Goal: Task Accomplishment & Management: Manage account settings

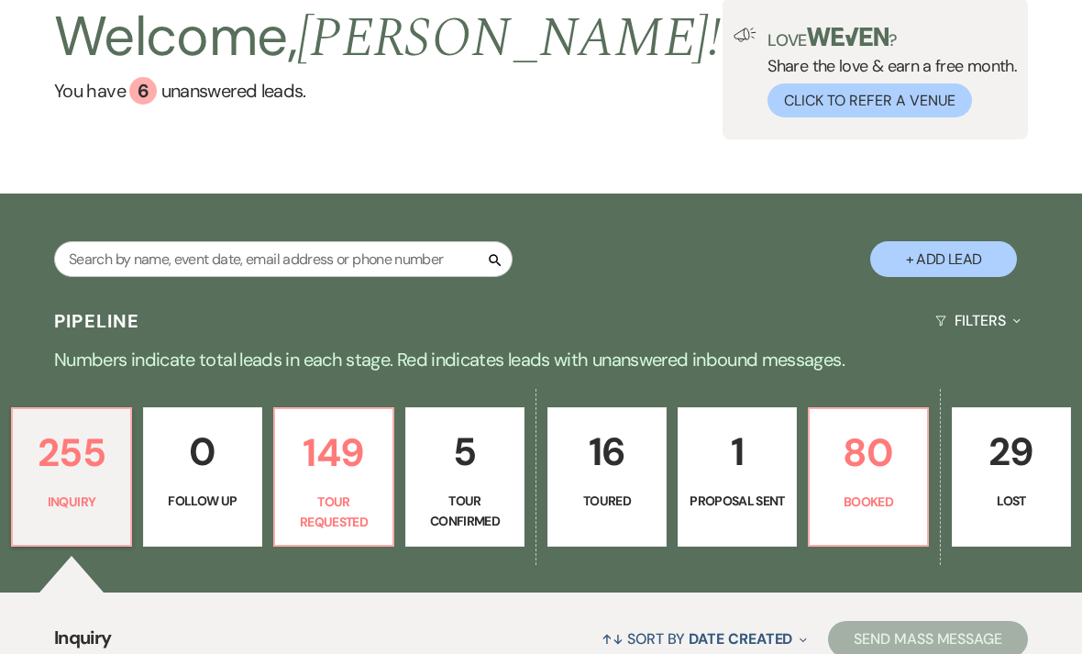
scroll to position [159, 0]
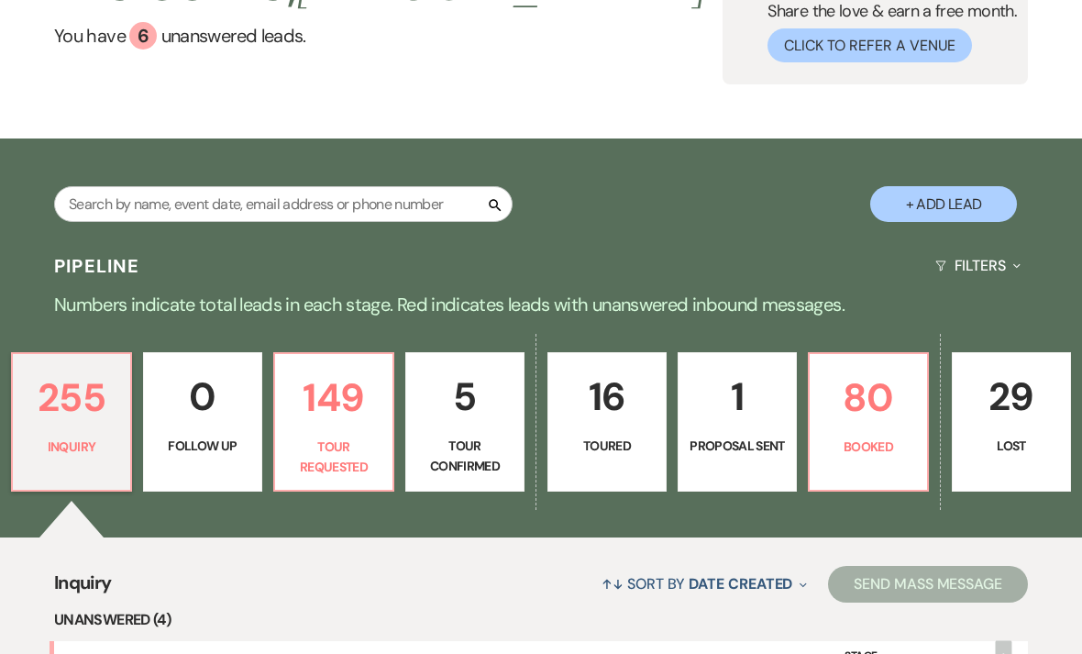
click at [731, 456] on p "Proposal Sent" at bounding box center [736, 445] width 95 height 20
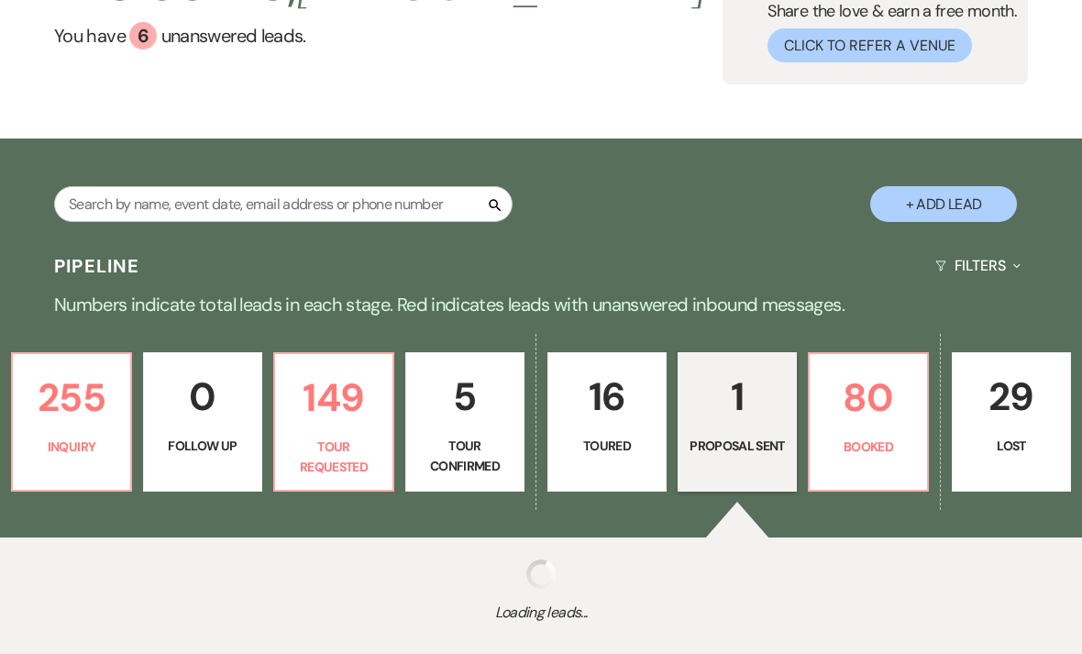
select select "6"
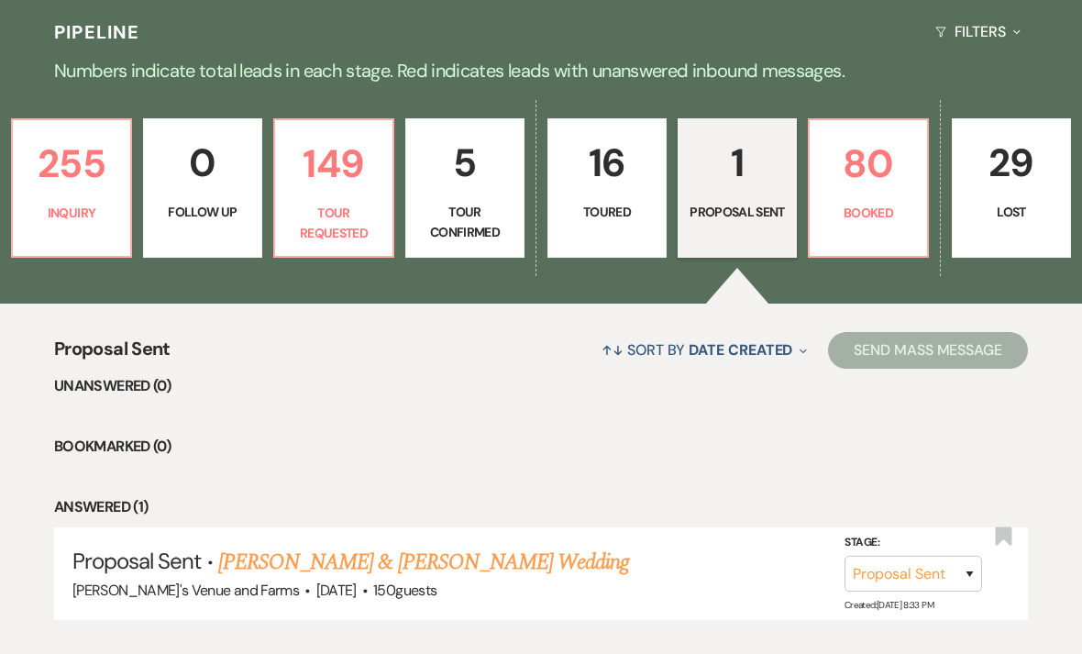
scroll to position [394, 0]
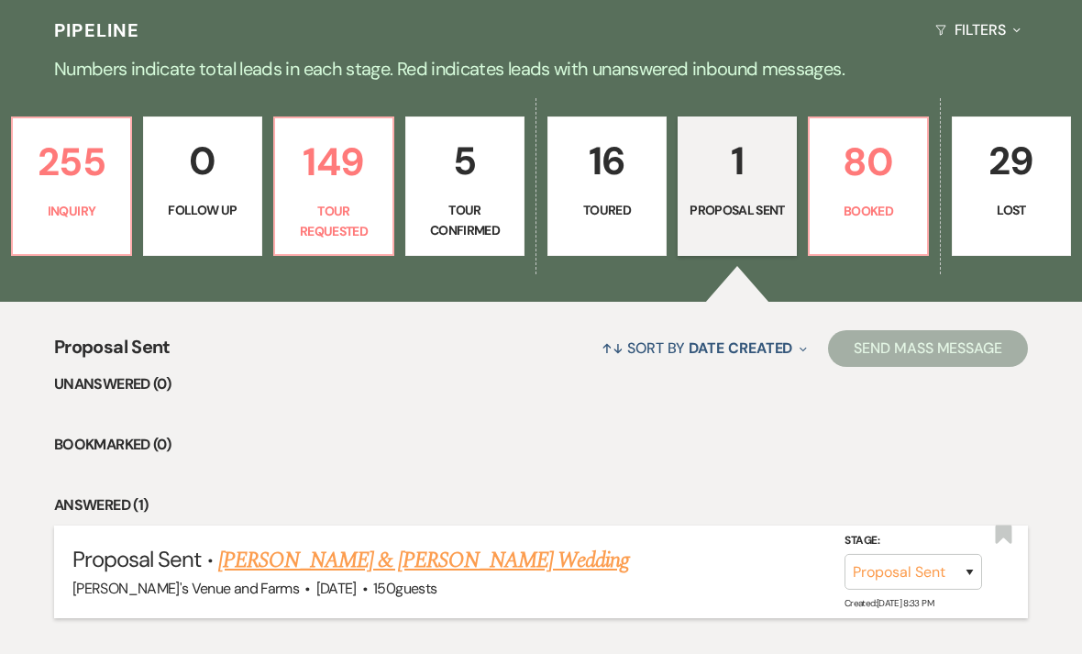
click at [305, 568] on link "[PERSON_NAME] & [PERSON_NAME] Wedding" at bounding box center [423, 560] width 411 height 33
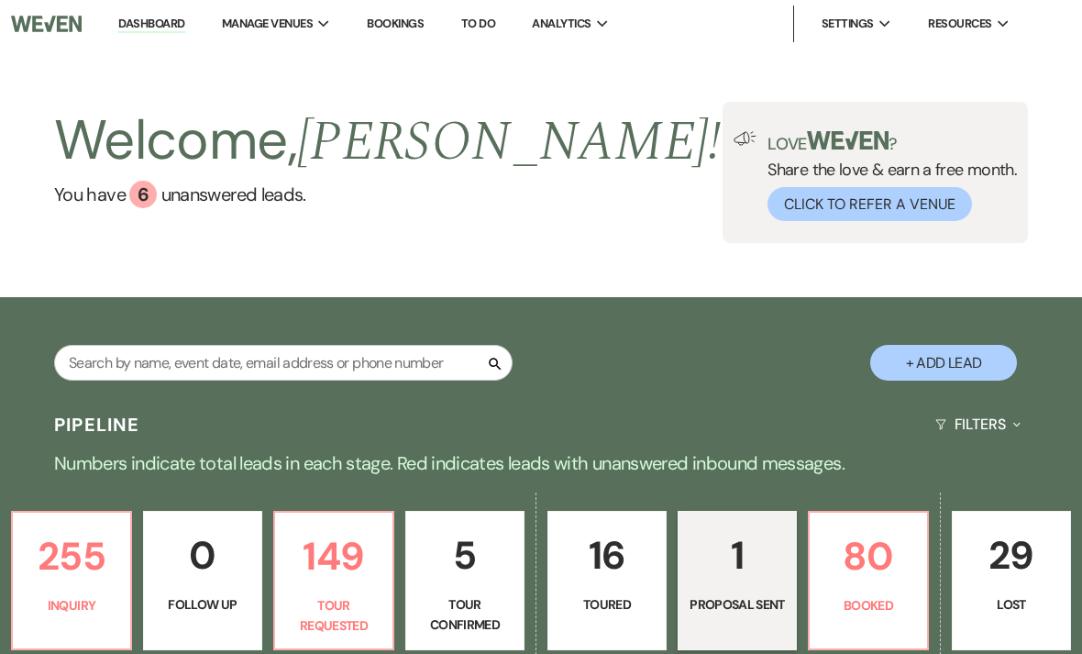
select select "6"
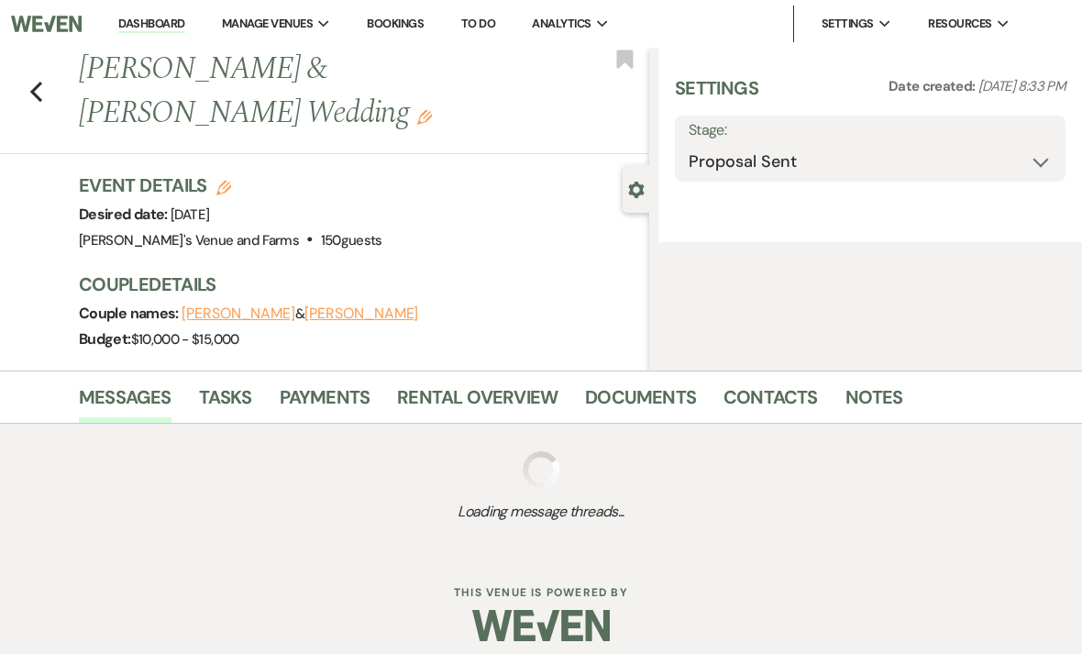
select select "5"
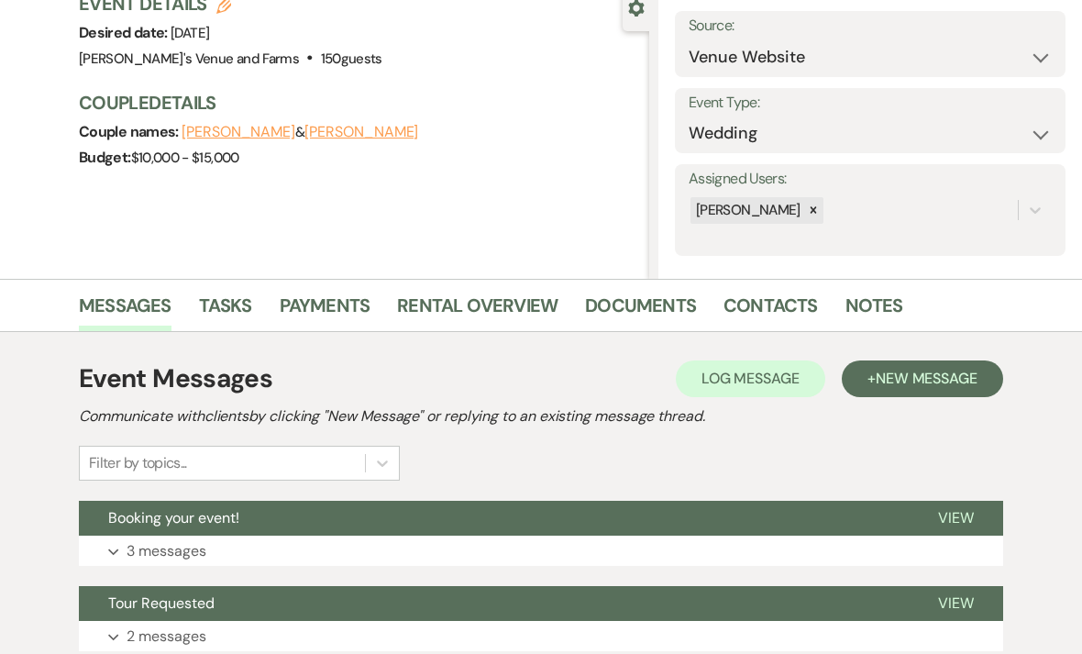
scroll to position [264, 0]
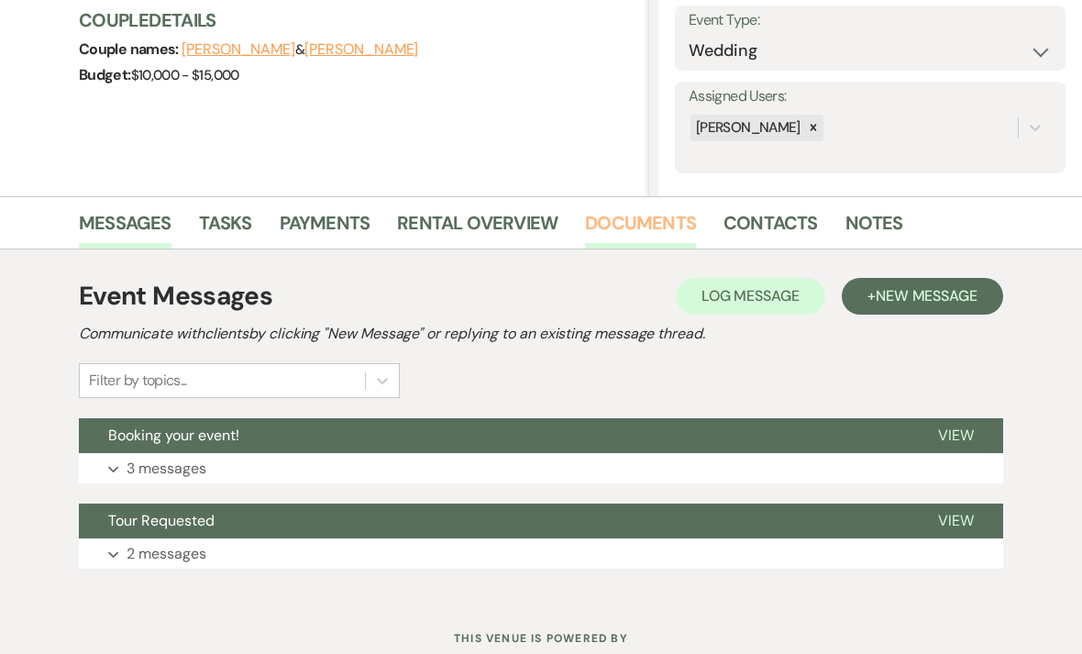
click at [619, 237] on link "Documents" at bounding box center [640, 228] width 111 height 40
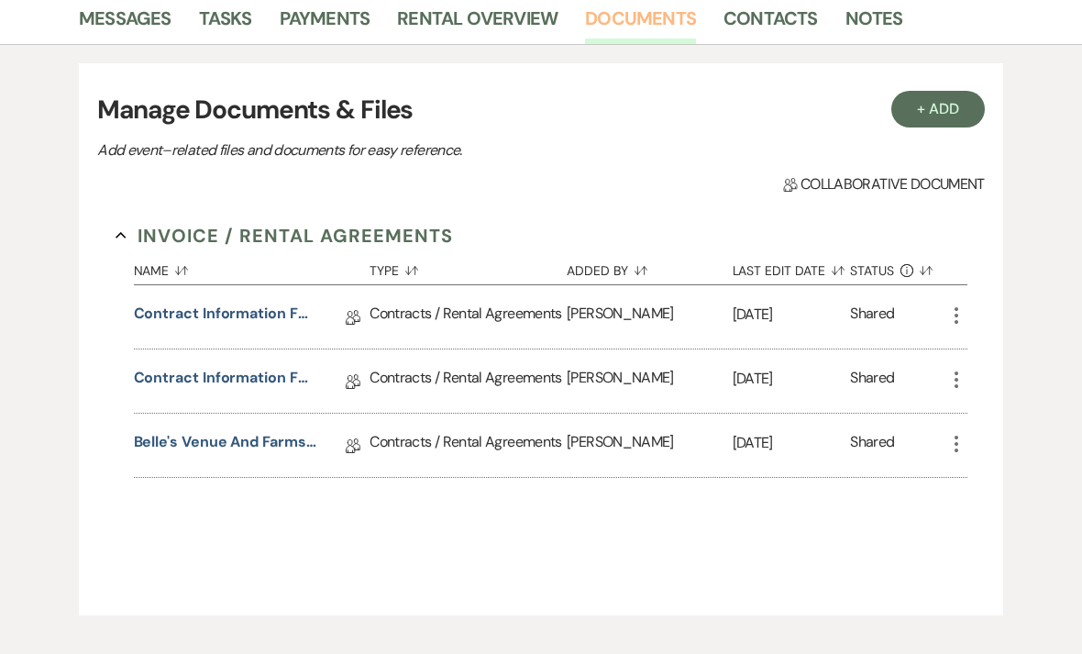
scroll to position [468, 0]
click at [194, 449] on link "Belle's Venue and Farms Rental Agreement - [DATE]" at bounding box center [225, 445] width 183 height 28
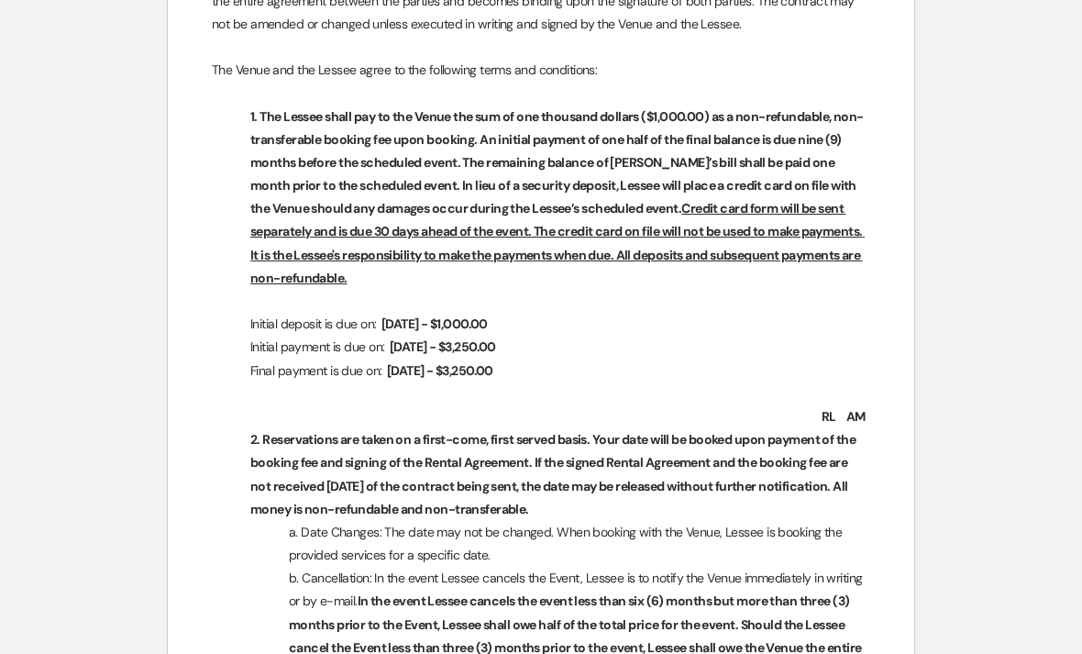
scroll to position [1342, 0]
click at [456, 385] on p at bounding box center [541, 393] width 658 height 23
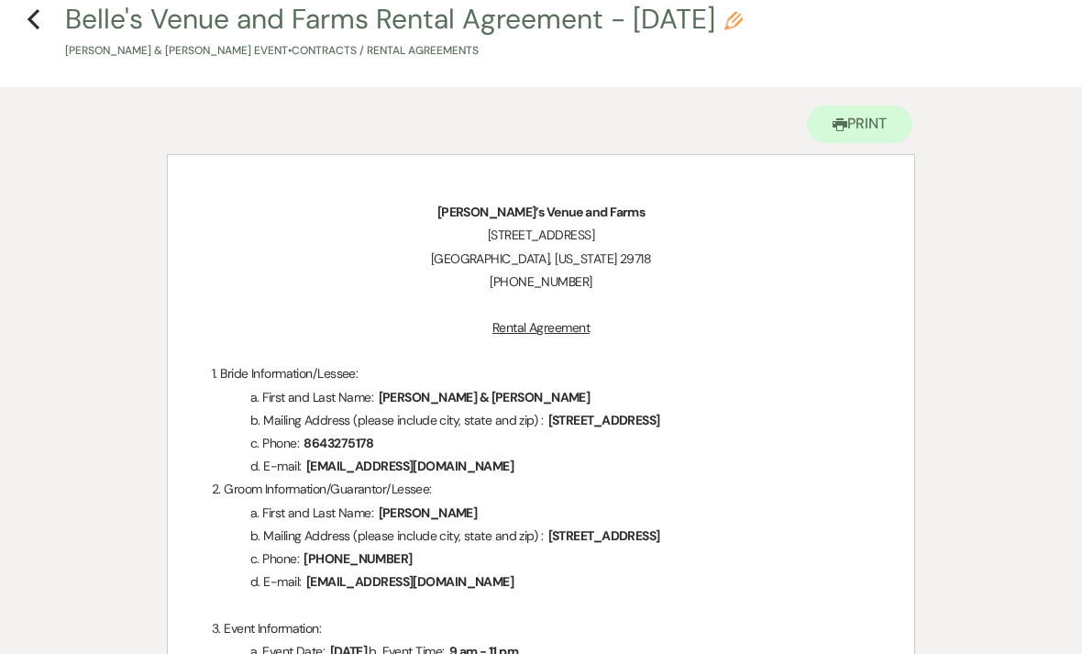
scroll to position [0, 0]
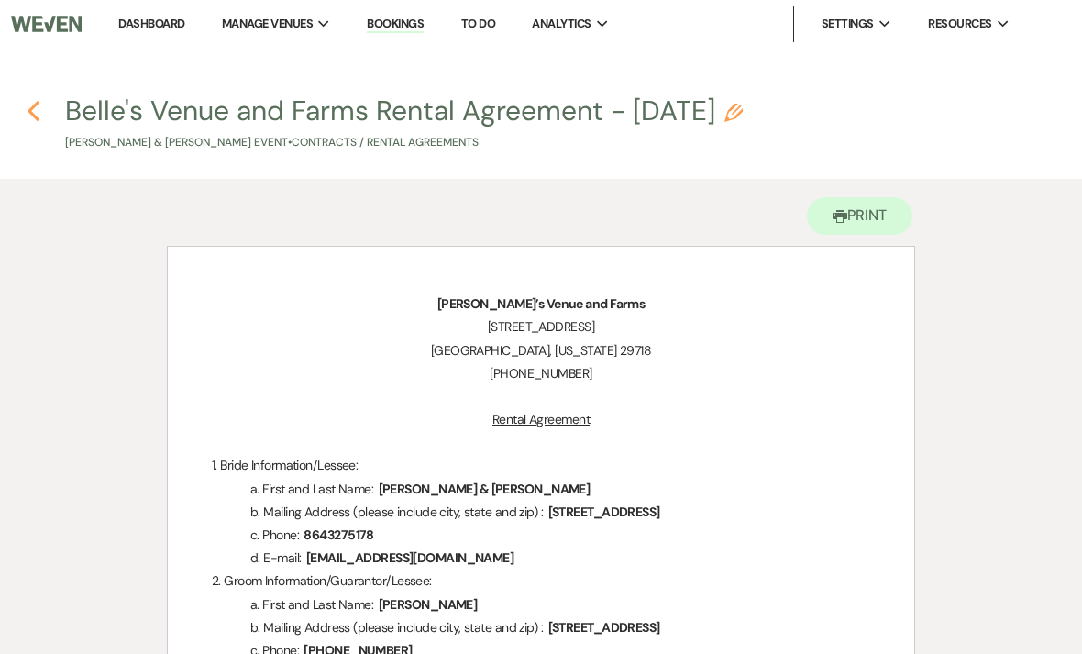
click at [27, 104] on icon "Previous" at bounding box center [34, 111] width 14 height 22
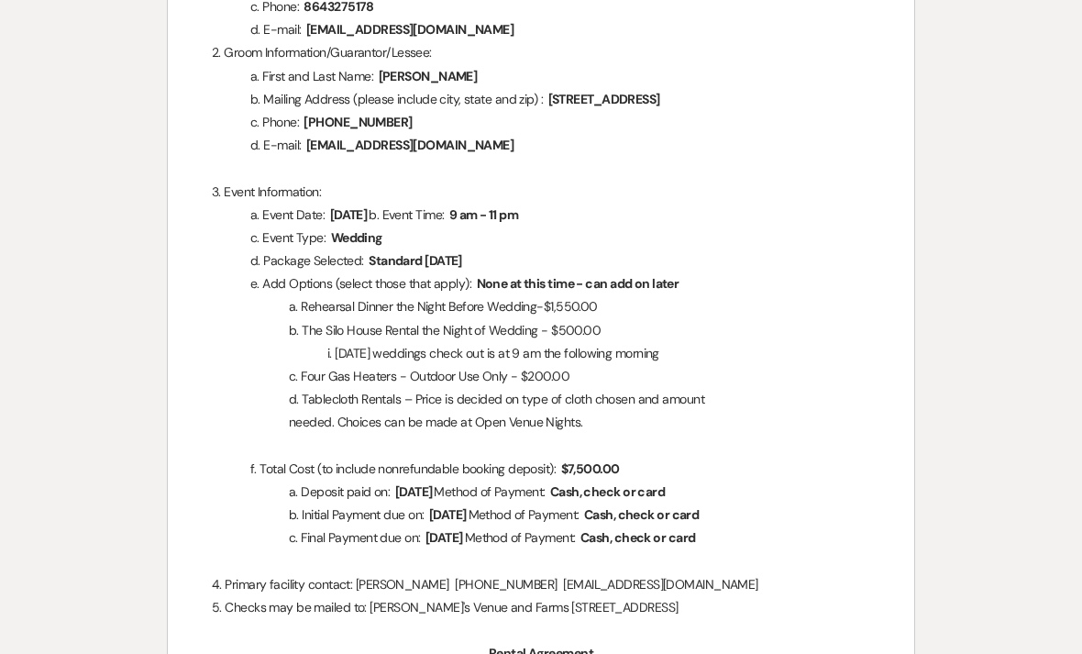
select select "6"
select select "5"
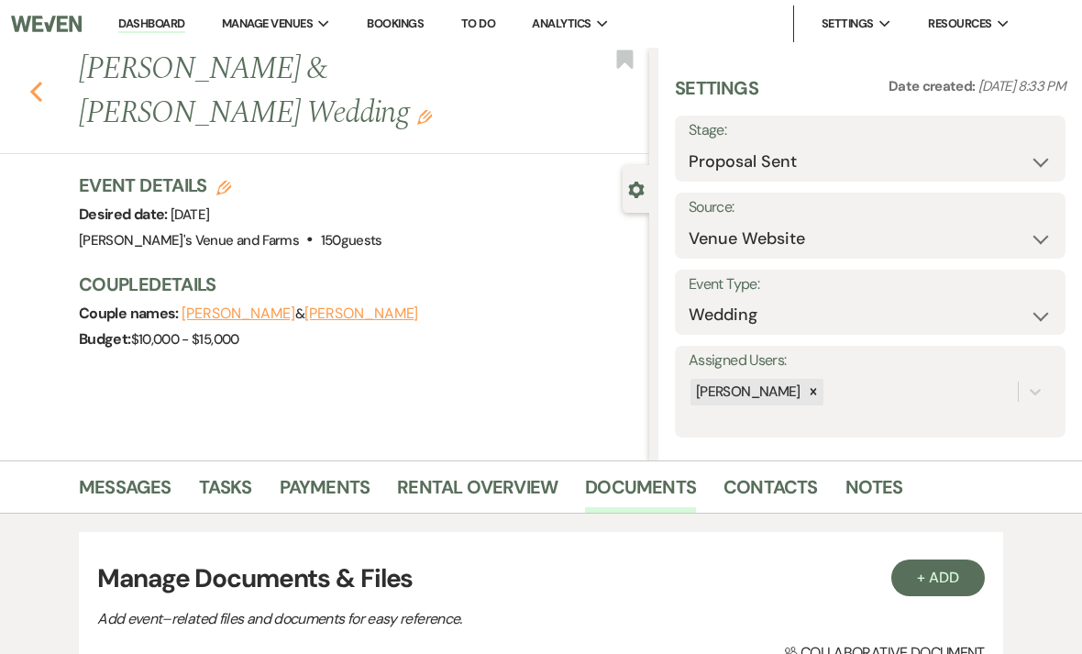
click at [40, 88] on icon "Previous" at bounding box center [36, 92] width 14 height 22
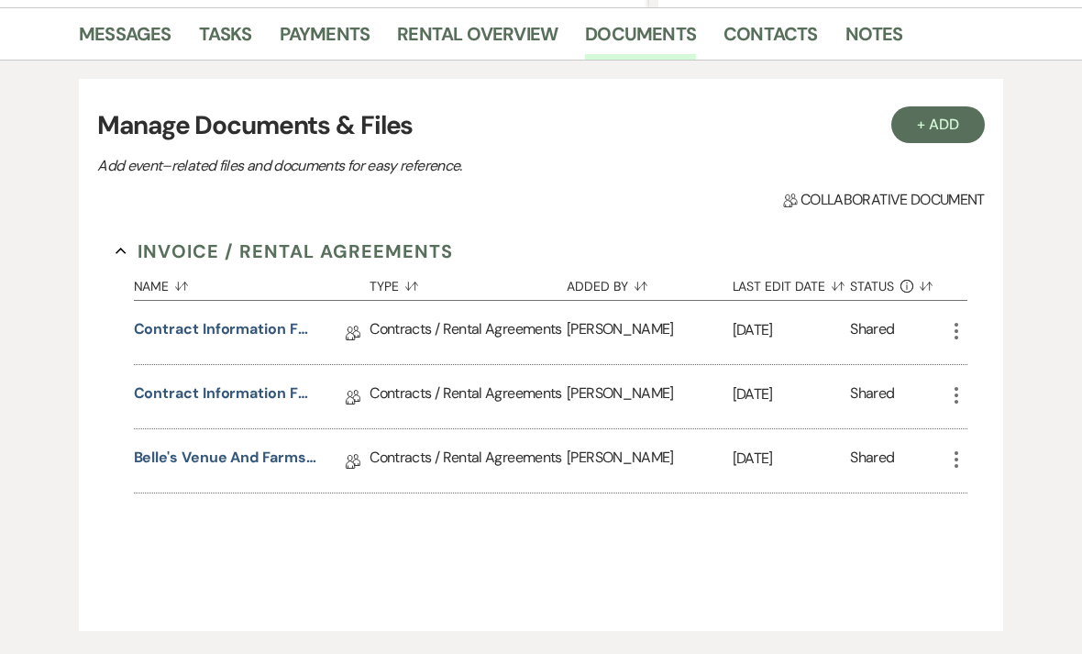
select select "6"
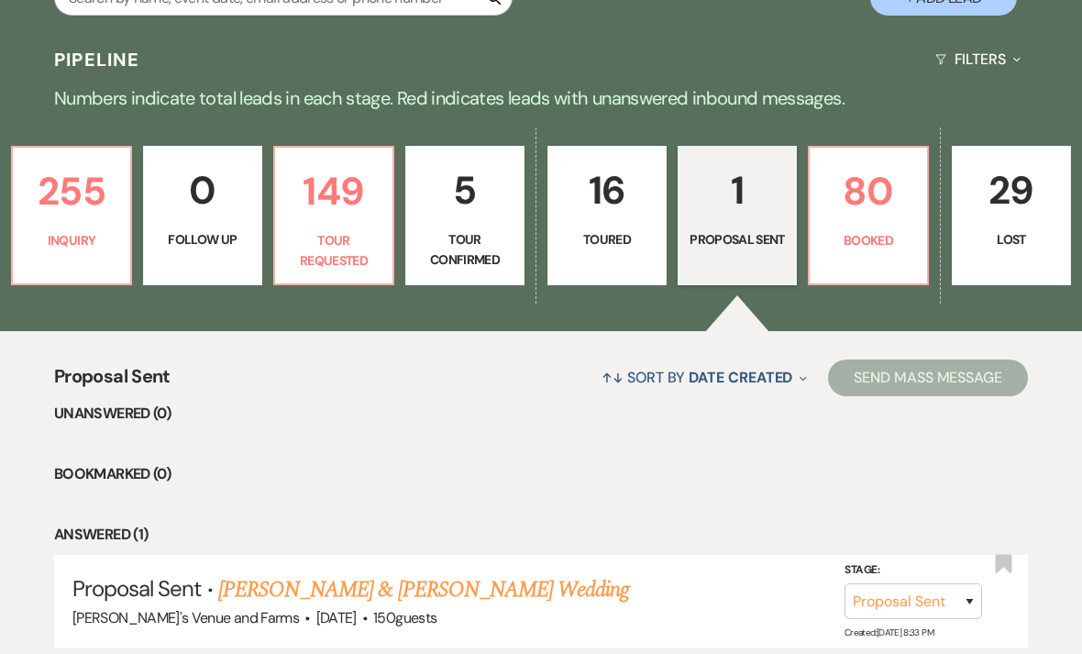
scroll to position [366, 0]
